Goal: Information Seeking & Learning: Learn about a topic

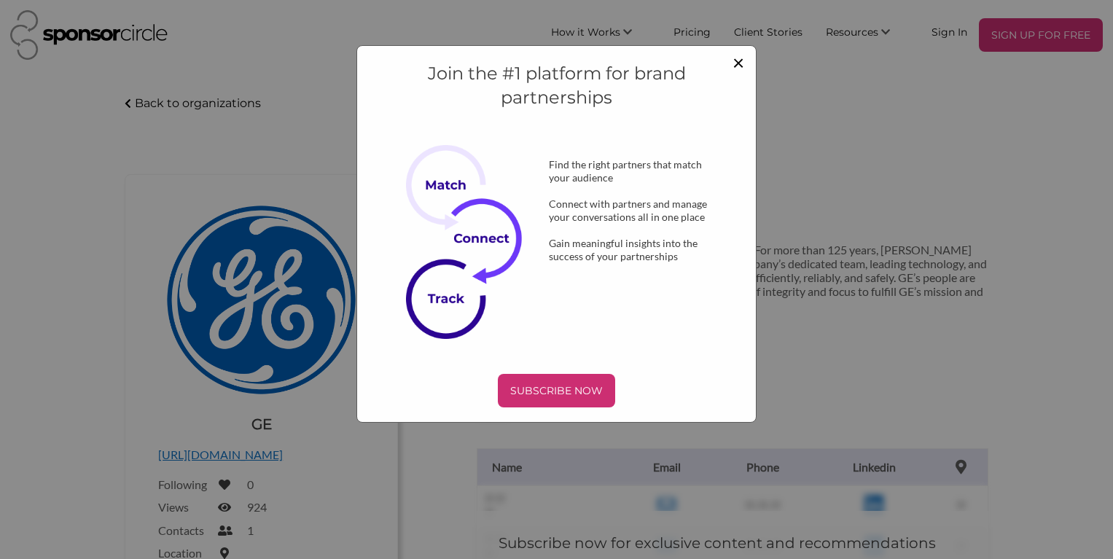
click at [736, 62] on span "×" at bounding box center [739, 62] width 12 height 25
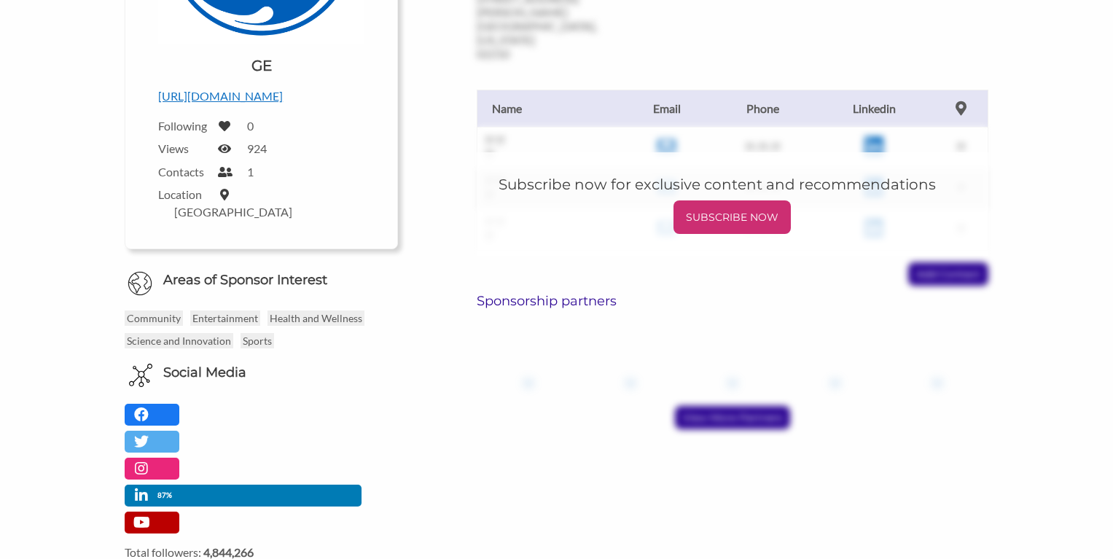
scroll to position [362, 0]
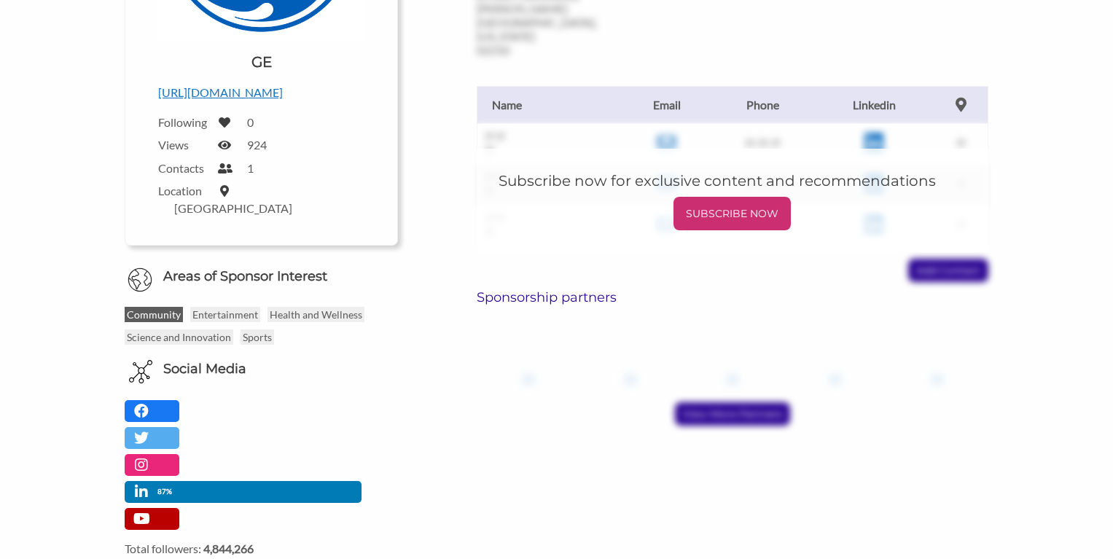
click at [163, 307] on p "Community" at bounding box center [154, 314] width 58 height 15
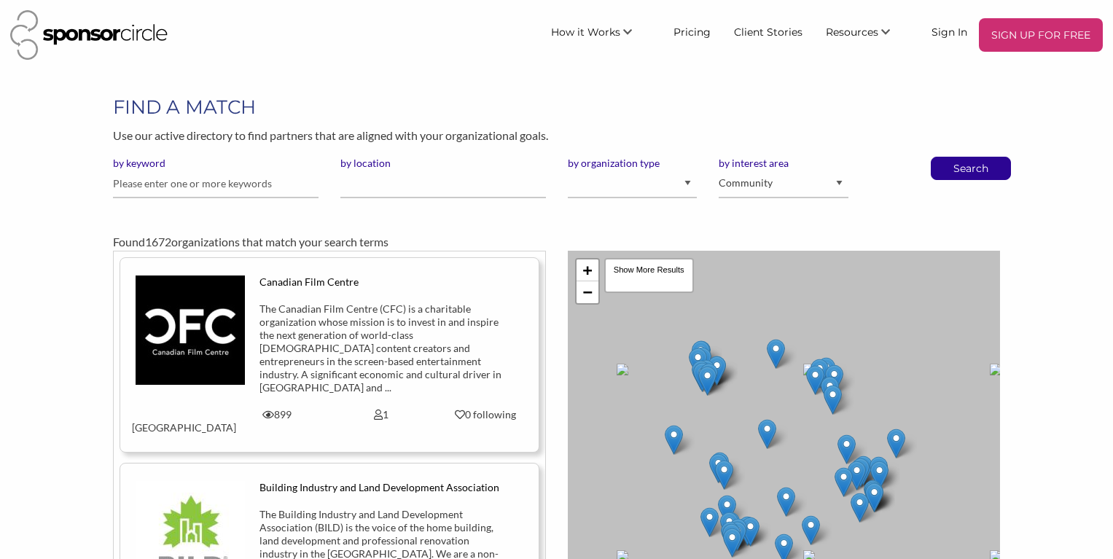
drag, startPoint x: 1116, startPoint y: 157, endPoint x: 634, endPoint y: 442, distance: 559.9
click at [634, 442] on body "SIGN UP FOR FREE How it Works For Suppliers and Sponsors For Events and Sports …" at bounding box center [556, 279] width 1113 height 559
click at [772, 30] on link "Client Stories" at bounding box center [768, 31] width 92 height 26
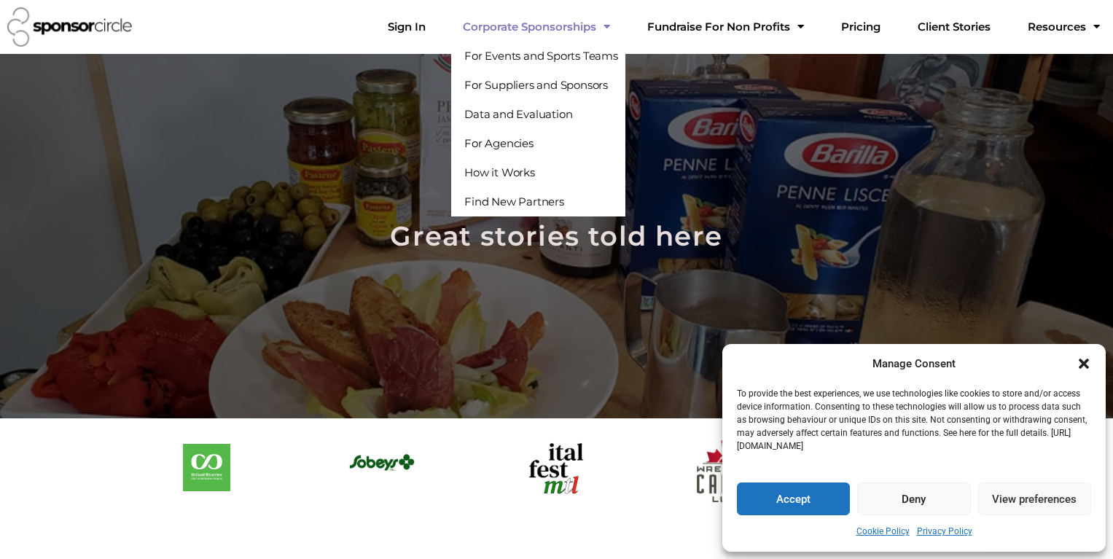
click at [602, 29] on link "Corporate Sponsorships" at bounding box center [536, 26] width 171 height 29
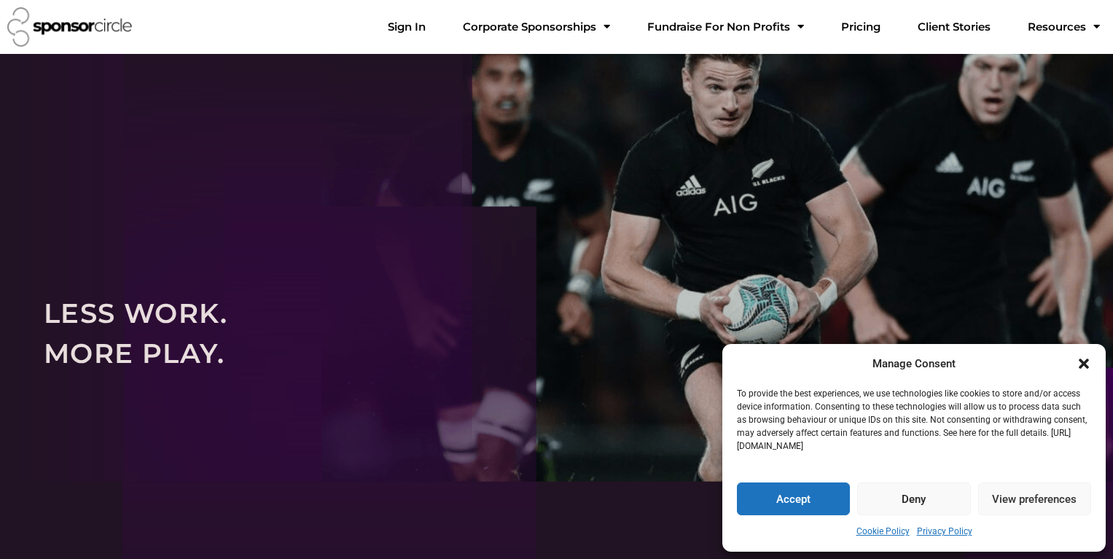
click at [602, 29] on link "Corporate Sponsorships" at bounding box center [536, 26] width 171 height 29
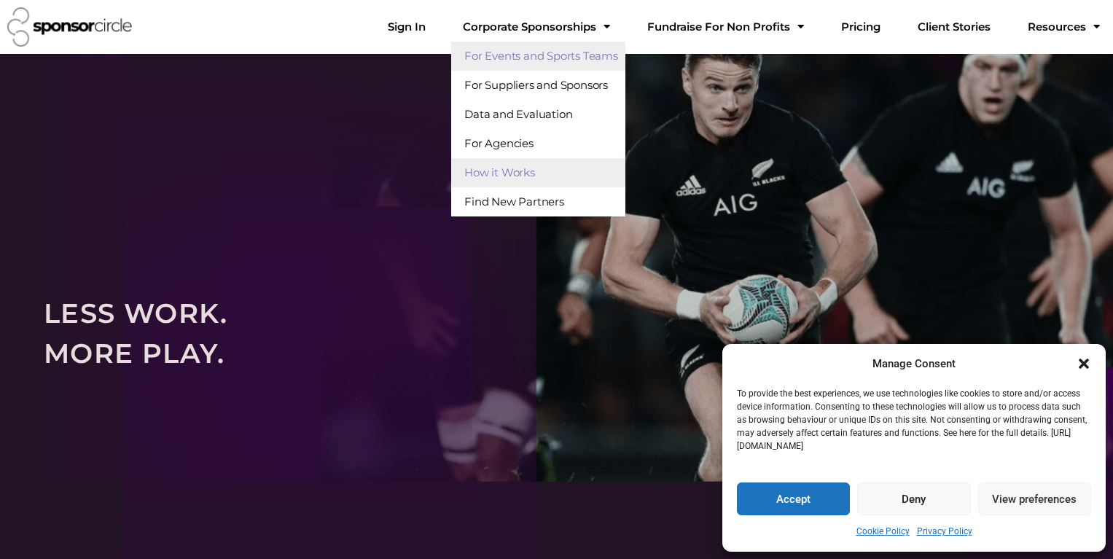
click at [605, 51] on link "For Events and Sports Teams" at bounding box center [538, 56] width 174 height 29
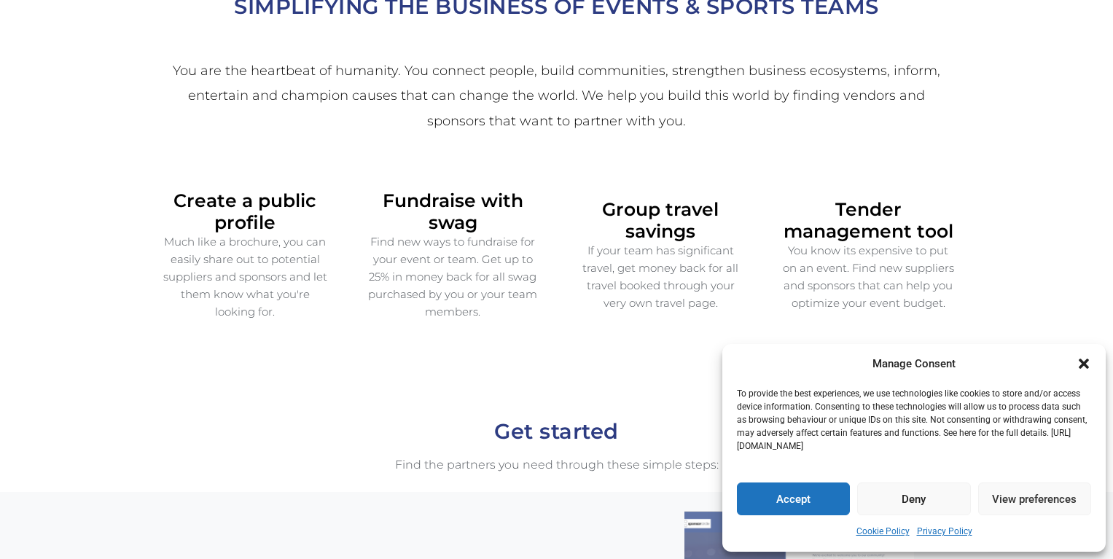
scroll to position [471, 0]
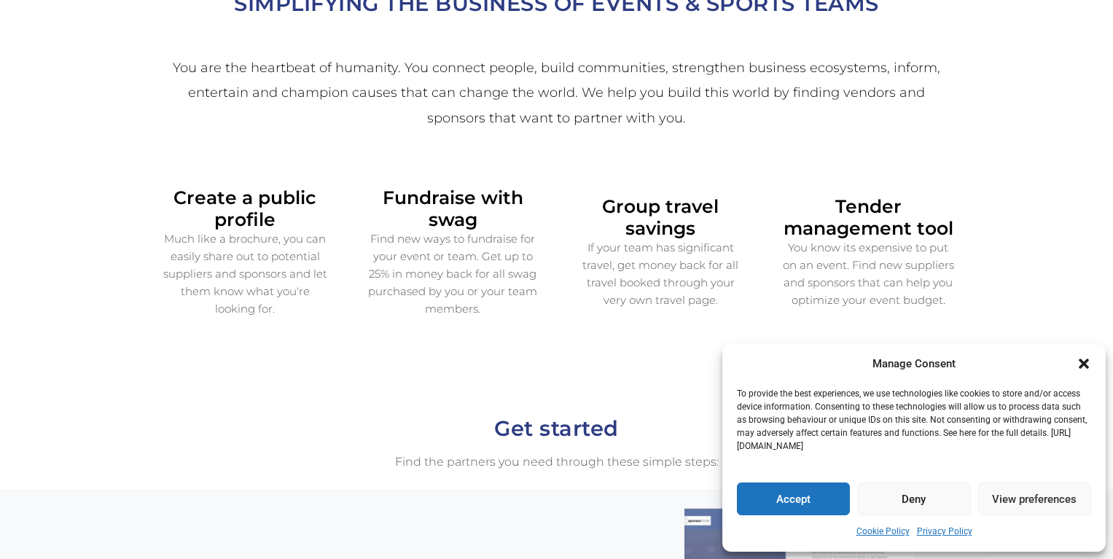
click at [452, 230] on p "Find new ways to fundraise for your event or team. Get up to 25% in money back …" at bounding box center [452, 273] width 171 height 87
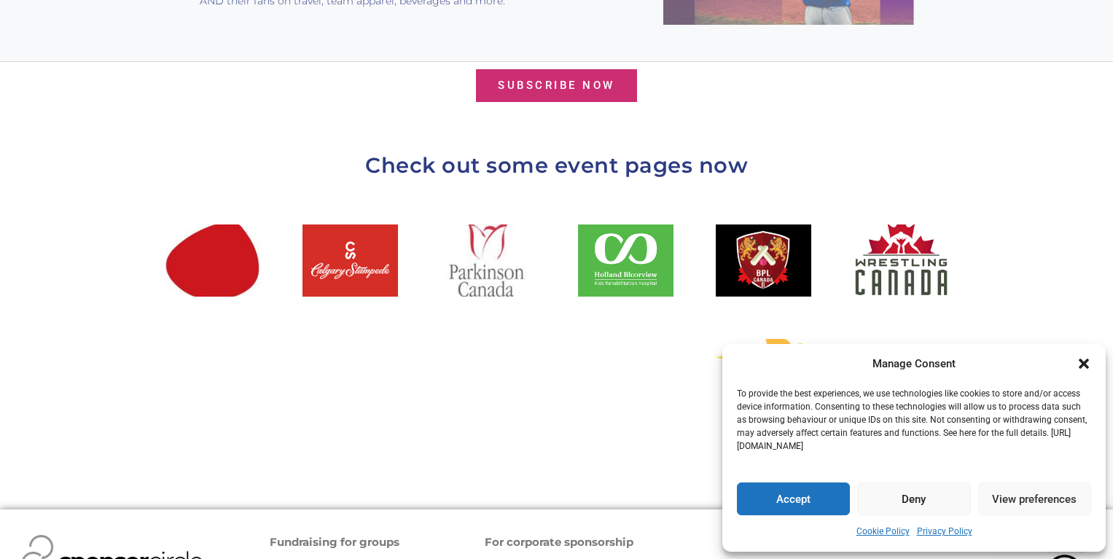
scroll to position [1564, 0]
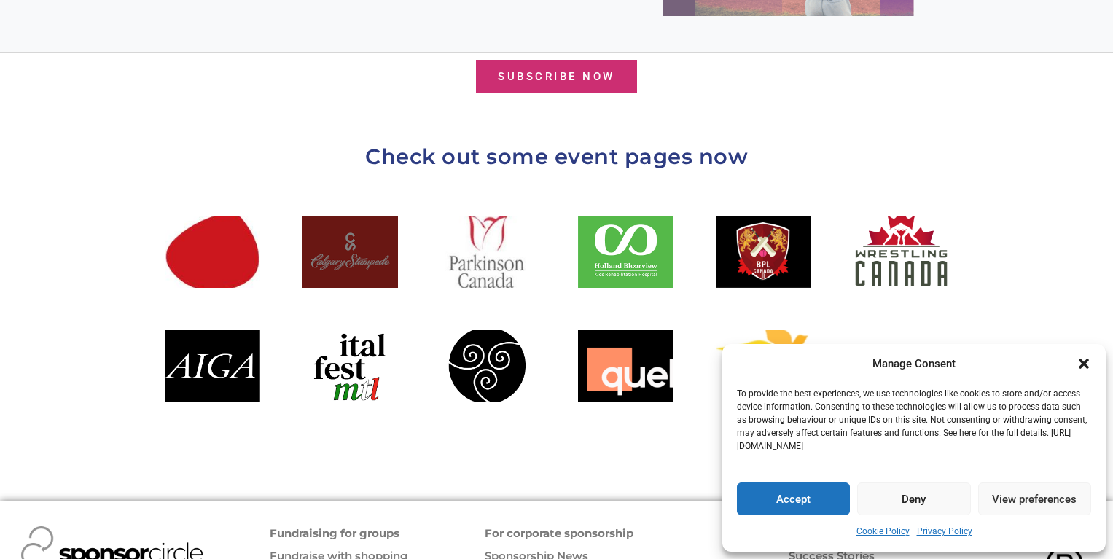
drag, startPoint x: 1092, startPoint y: 467, endPoint x: 375, endPoint y: 221, distance: 757.6
click at [375, 221] on div at bounding box center [351, 251] width 96 height 71
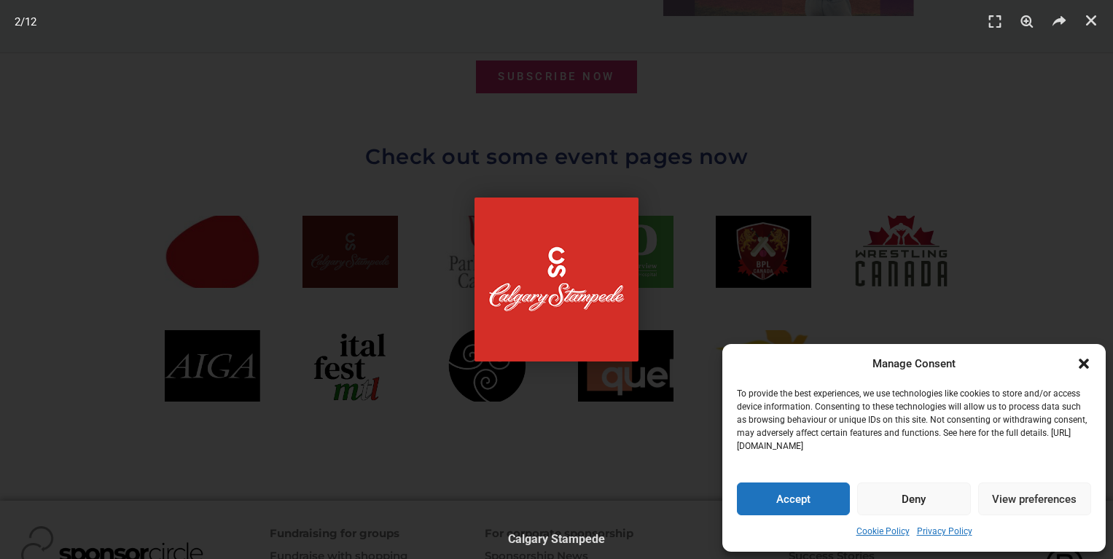
click at [375, 221] on div "2 / 12" at bounding box center [556, 279] width 1011 height 457
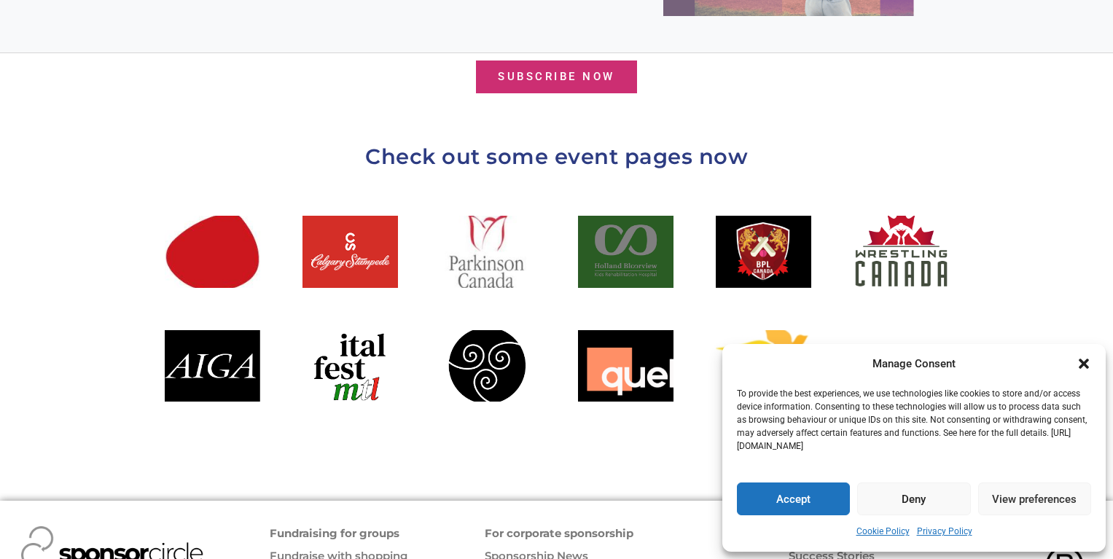
click at [606, 218] on div at bounding box center [626, 251] width 96 height 71
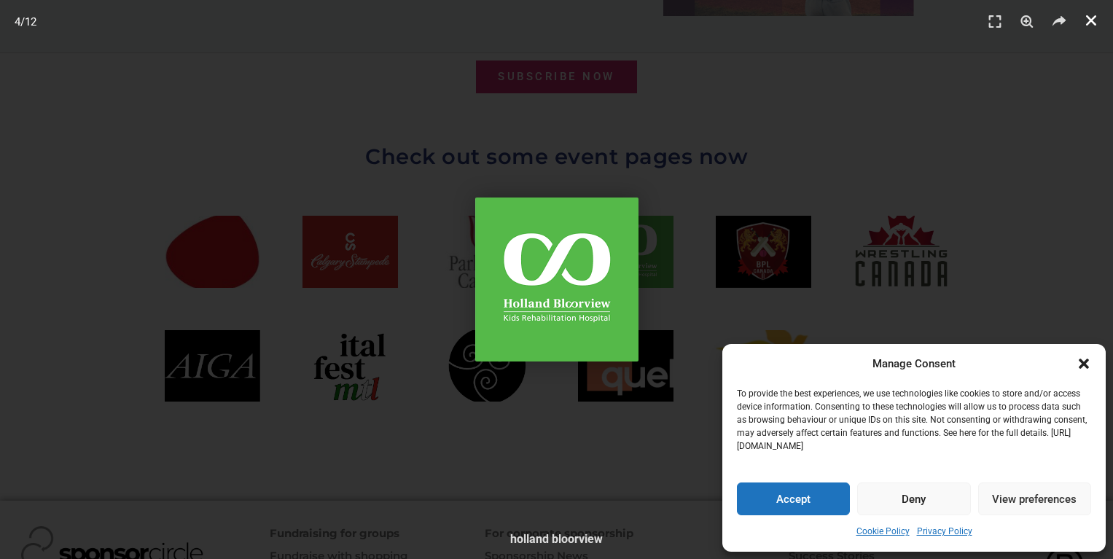
click at [1090, 16] on icon "Close (Esc)" at bounding box center [1091, 20] width 15 height 15
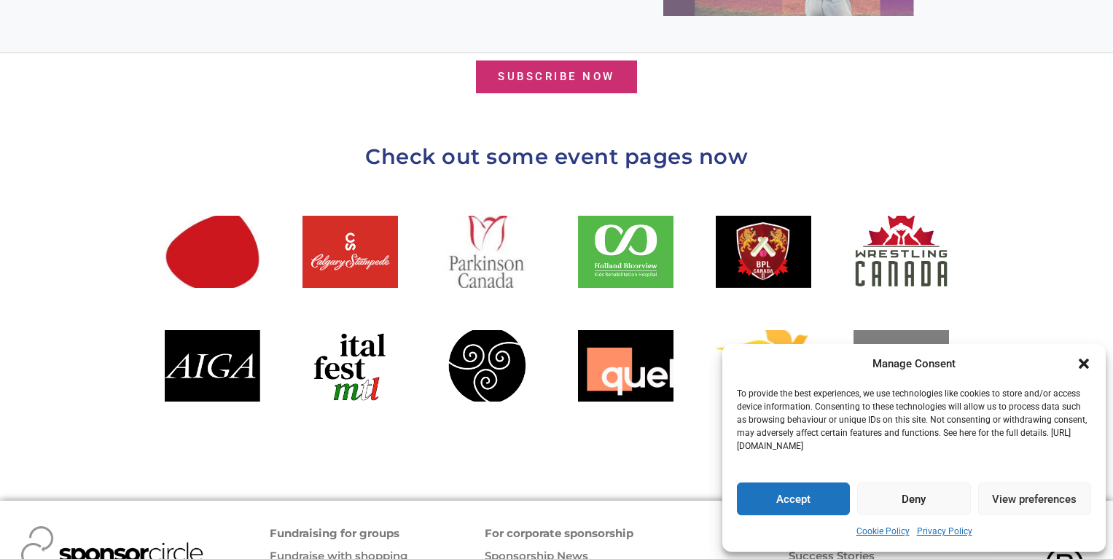
click at [868, 330] on div at bounding box center [902, 365] width 96 height 71
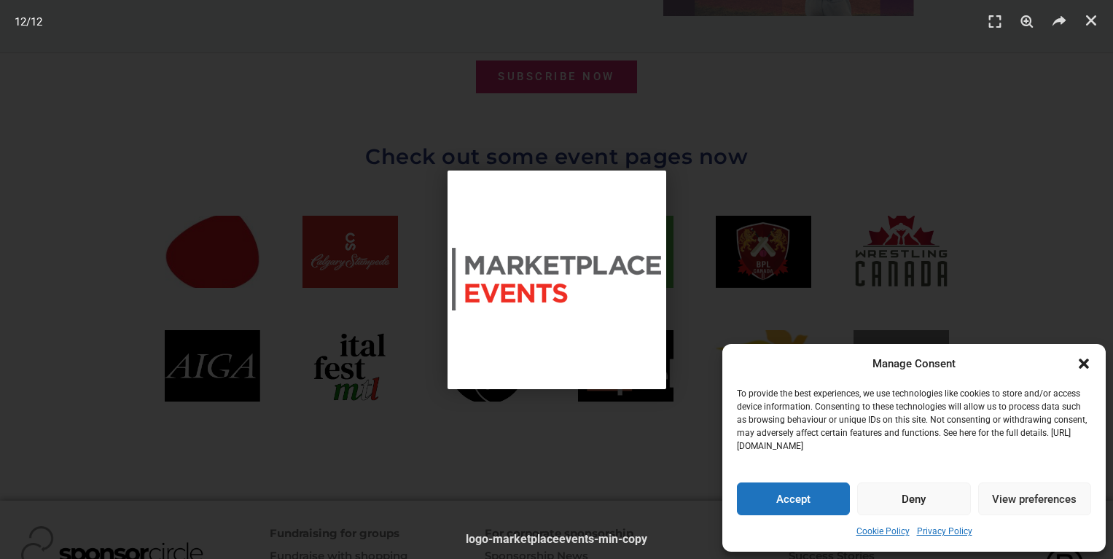
click at [868, 319] on div "12 / 12" at bounding box center [556, 279] width 1011 height 457
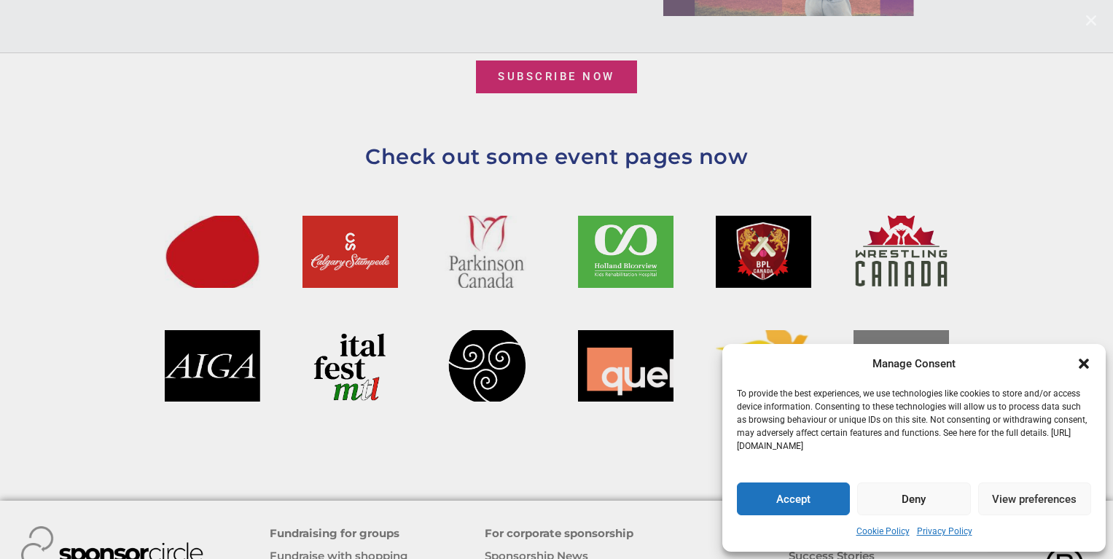
click at [868, 319] on div at bounding box center [556, 279] width 1113 height 559
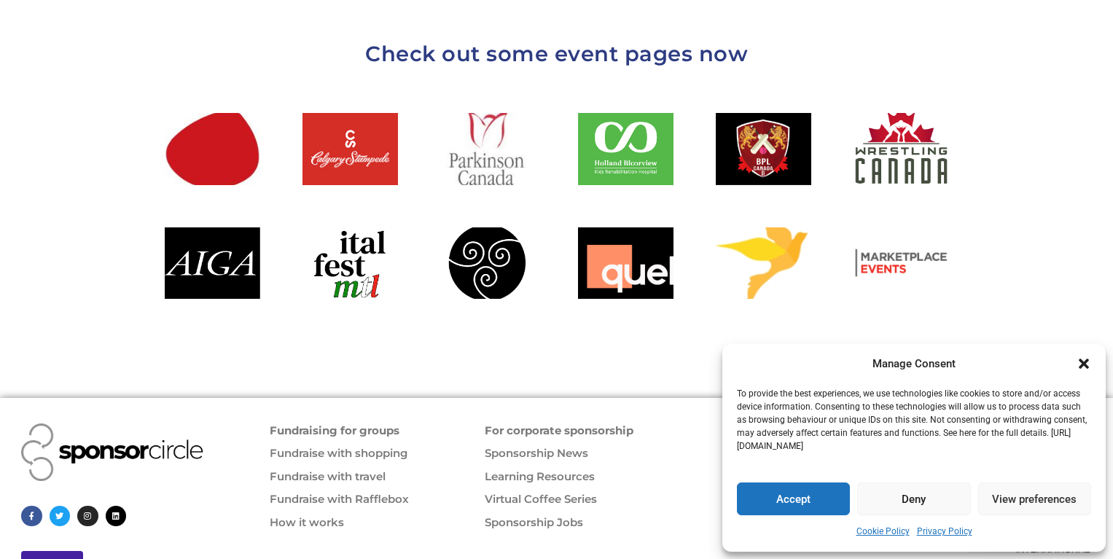
scroll to position [1677, 0]
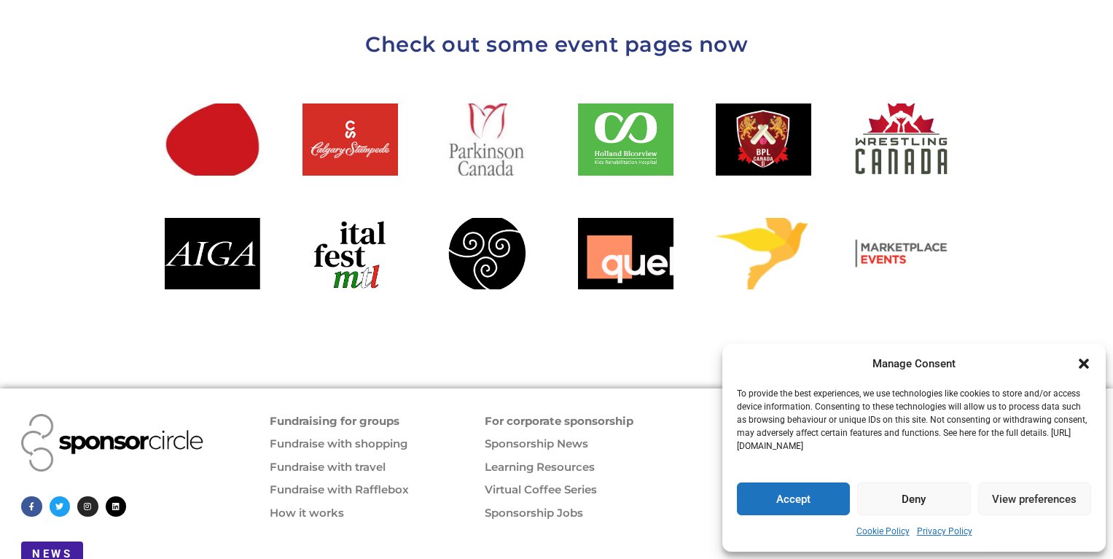
click at [502, 437] on link "Sponsorship News" at bounding box center [537, 444] width 104 height 14
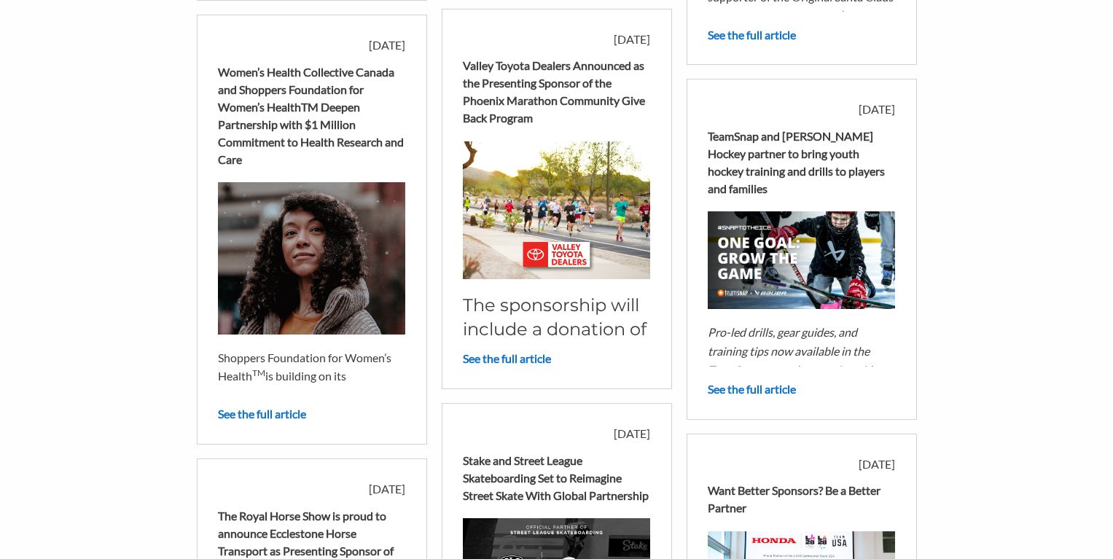
scroll to position [523, 0]
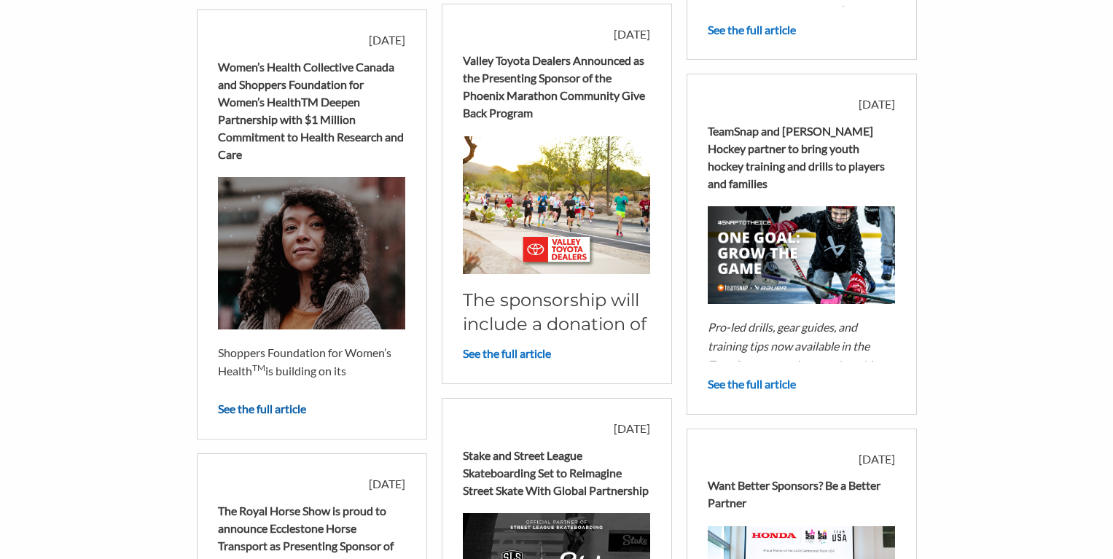
click at [273, 407] on link "See the full article" at bounding box center [262, 409] width 88 height 14
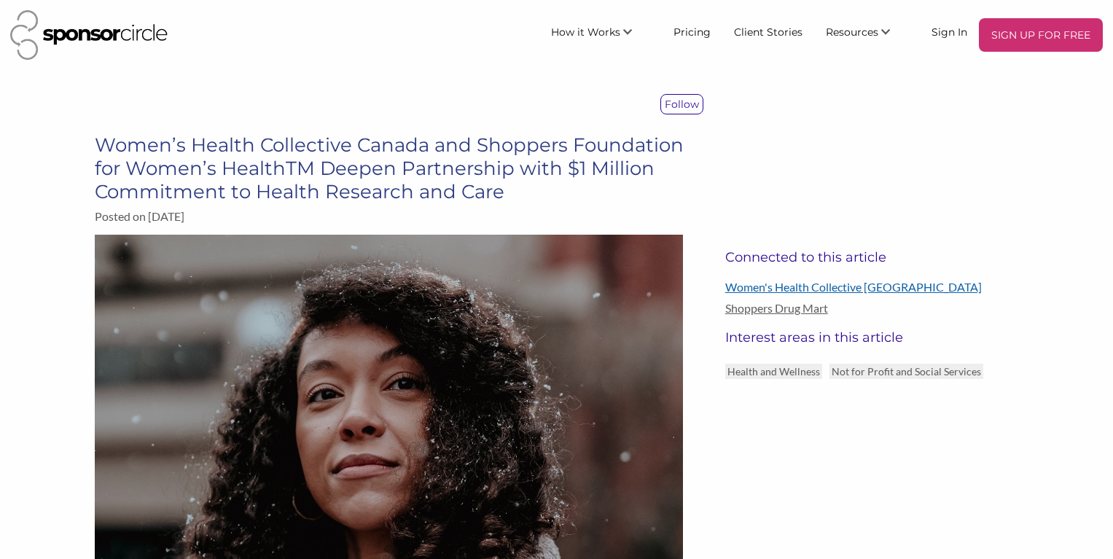
click at [775, 289] on link "Women's Health Collective [GEOGRAPHIC_DATA]" at bounding box center [872, 287] width 294 height 14
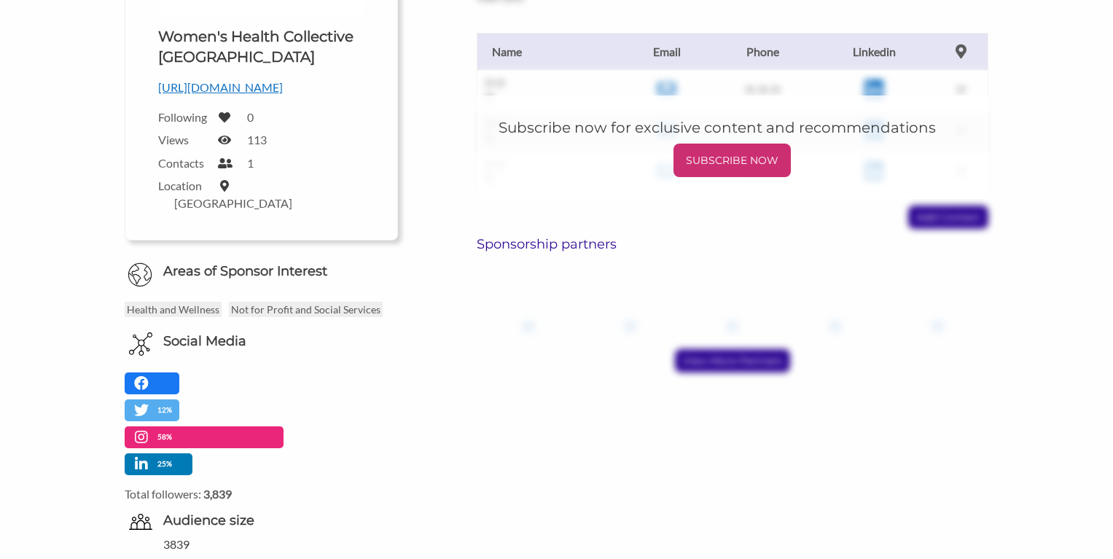
scroll to position [390, 0]
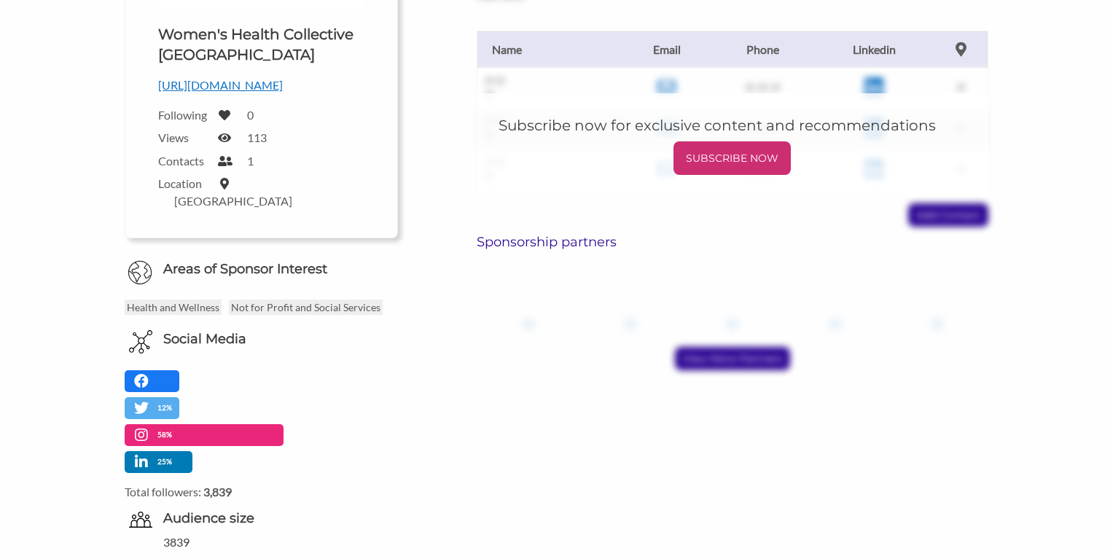
click at [599, 234] on h6 "Sponsorship partners" at bounding box center [733, 242] width 512 height 16
click at [597, 234] on h6 "Sponsorship partners" at bounding box center [733, 242] width 512 height 16
click at [927, 207] on div "?? ?? Email ?? Phone ?? Linkedin ?? ?? Name Email Phone Linkedin ?? ?? ?? ??-??…" at bounding box center [733, 113] width 534 height 225
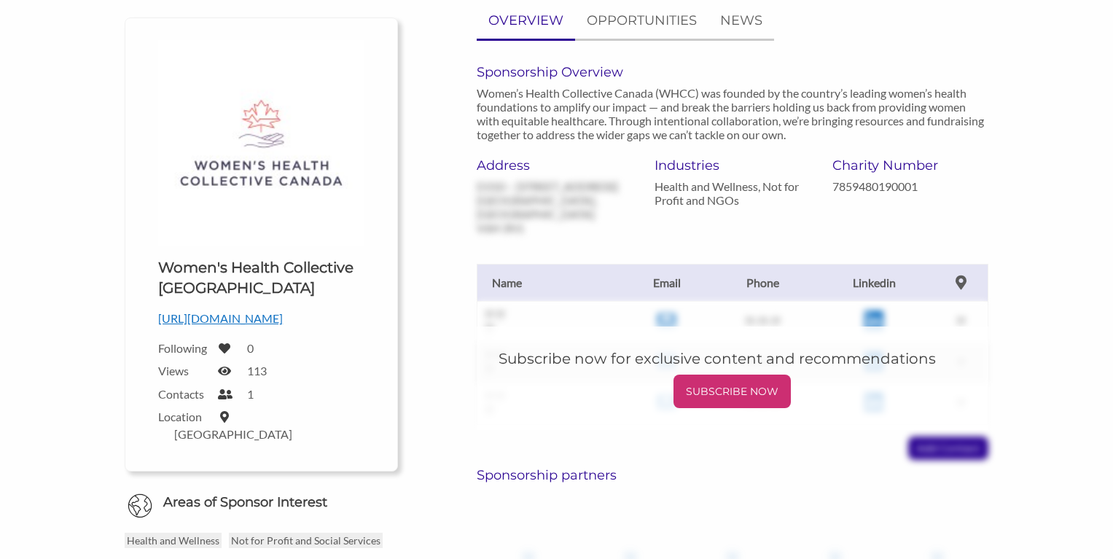
scroll to position [0, 0]
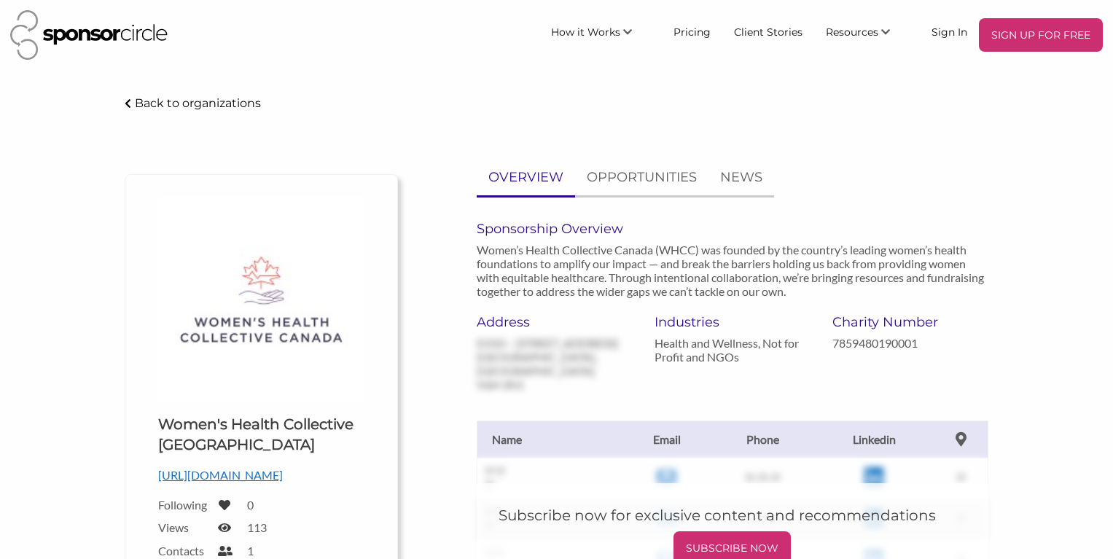
click at [688, 353] on p "Health and Wellness, Not for Profit and NGOs" at bounding box center [733, 350] width 156 height 28
click at [693, 344] on p "Health and Wellness, Not for Profit and NGOs" at bounding box center [733, 350] width 156 height 28
click at [693, 354] on p "Health and Wellness, Not for Profit and NGOs" at bounding box center [733, 350] width 156 height 28
click at [692, 354] on p "Health and Wellness, Not for Profit and NGOs" at bounding box center [733, 350] width 156 height 28
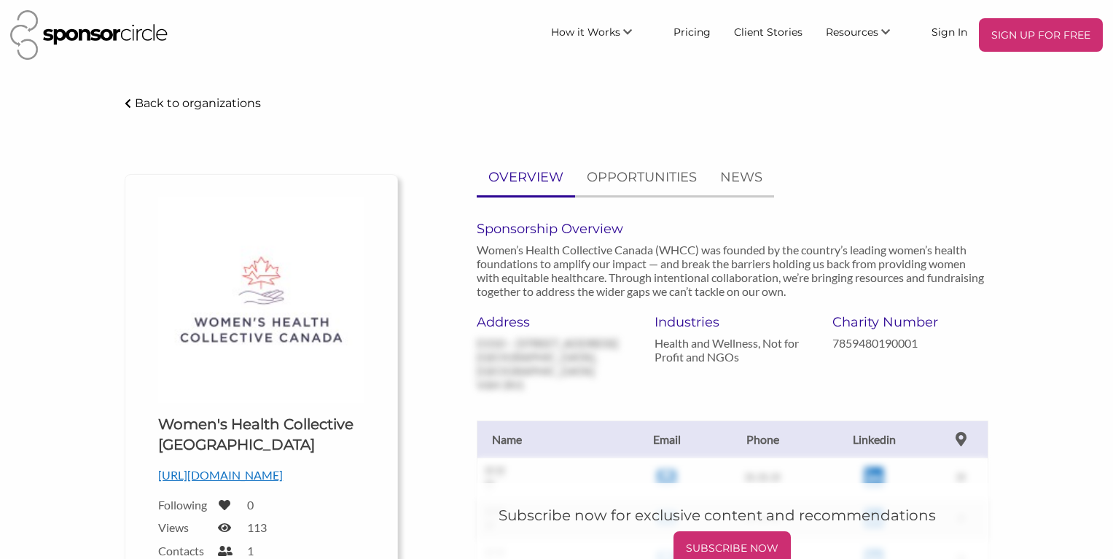
click at [717, 362] on p "Health and Wellness, Not for Profit and NGOs" at bounding box center [733, 350] width 156 height 28
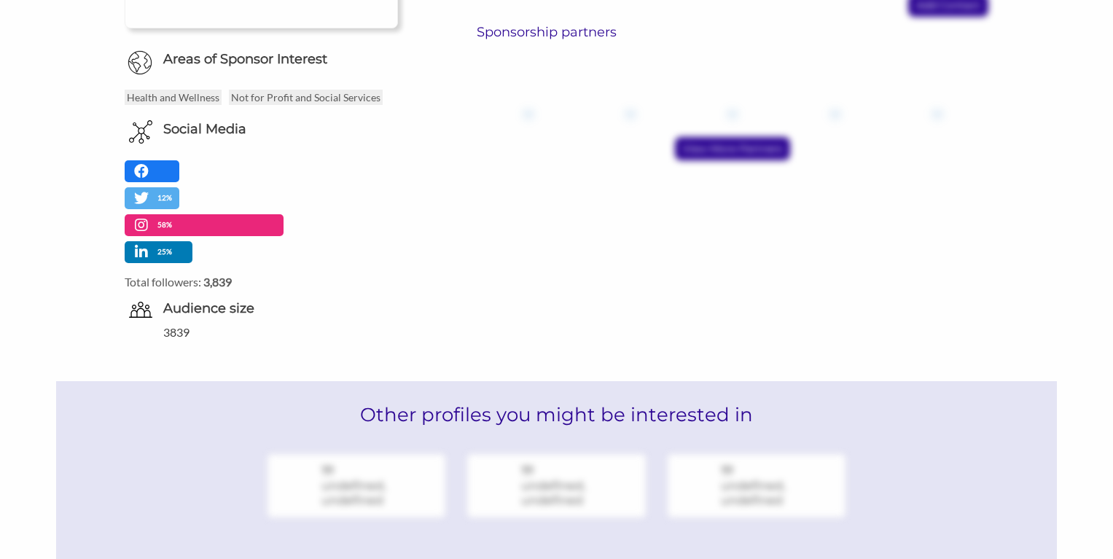
scroll to position [604, 0]
